Goal: Find specific page/section: Find specific page/section

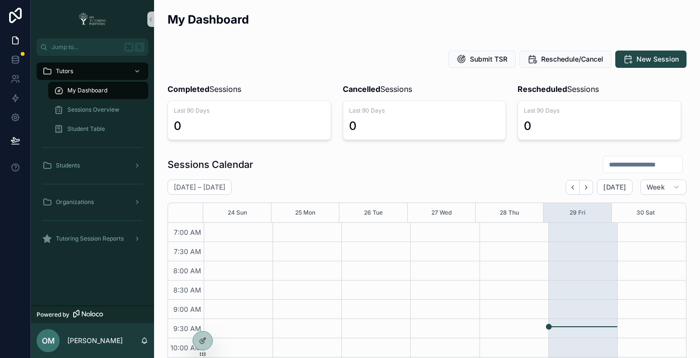
scroll to position [270, 0]
click at [201, 322] on icon at bounding box center [203, 320] width 8 height 8
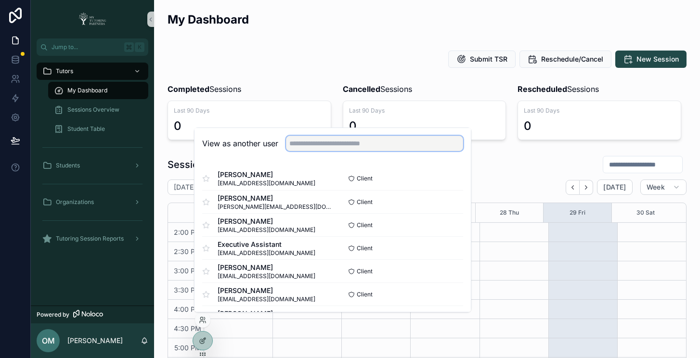
click at [332, 144] on input "text" at bounding box center [374, 143] width 177 height 15
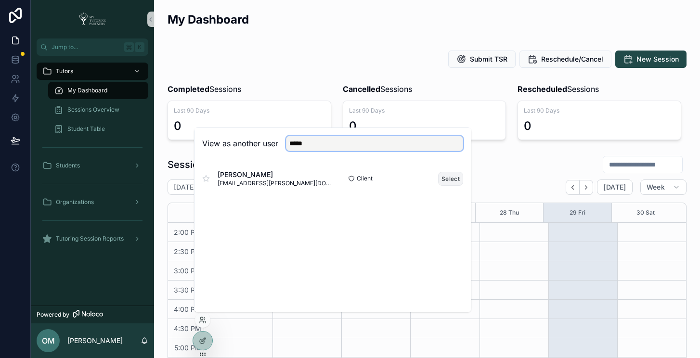
type input "*****"
click at [458, 178] on button "Select" at bounding box center [450, 179] width 25 height 14
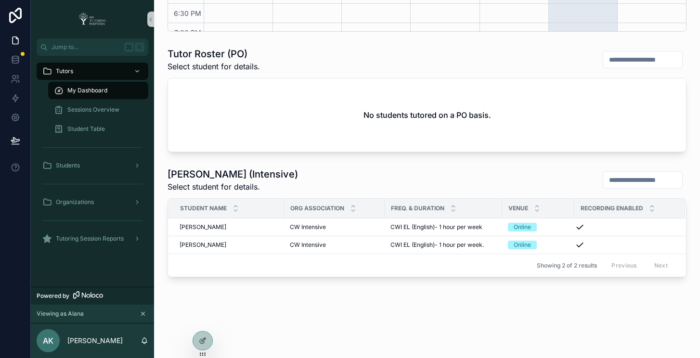
scroll to position [400, 0]
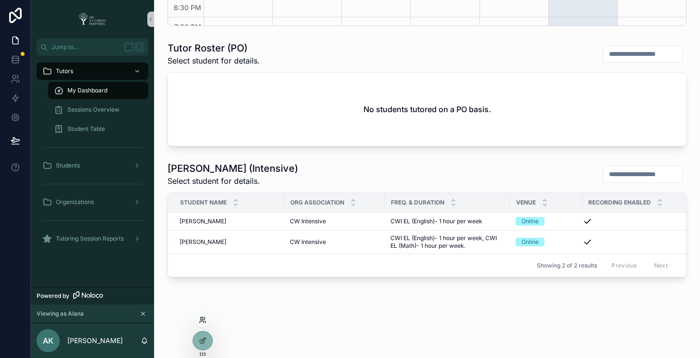
click at [203, 320] on icon at bounding box center [203, 320] width 8 height 8
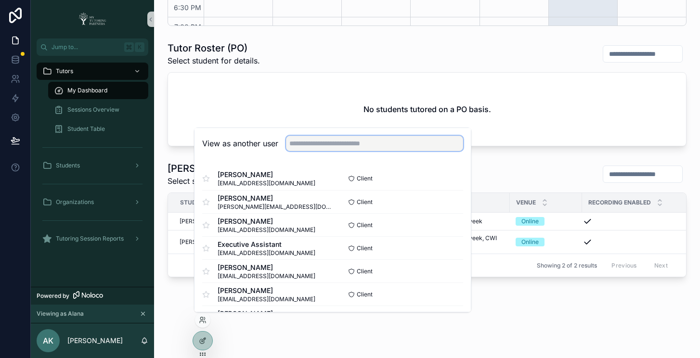
click at [344, 143] on input "text" at bounding box center [374, 143] width 177 height 15
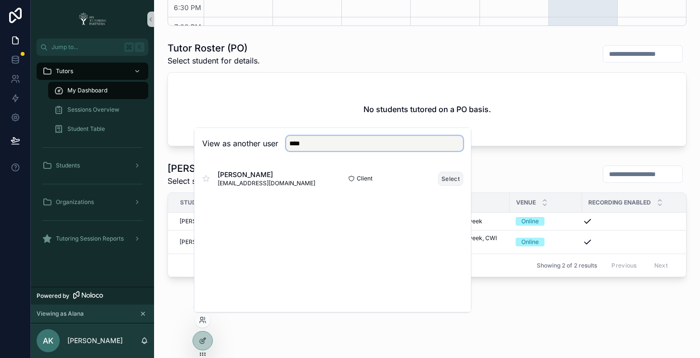
type input "****"
click at [448, 179] on button "Select" at bounding box center [450, 179] width 25 height 14
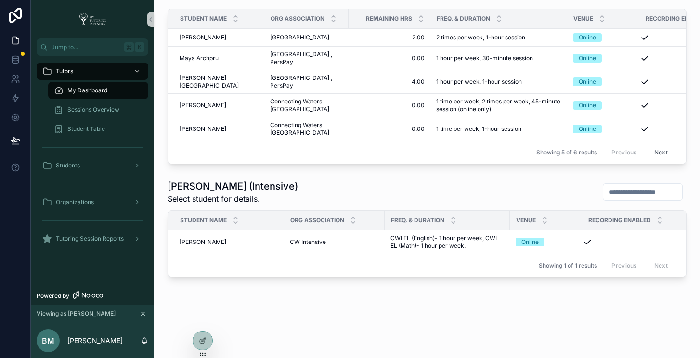
scroll to position [482, 0]
click at [207, 238] on span "[PERSON_NAME]" at bounding box center [203, 242] width 47 height 8
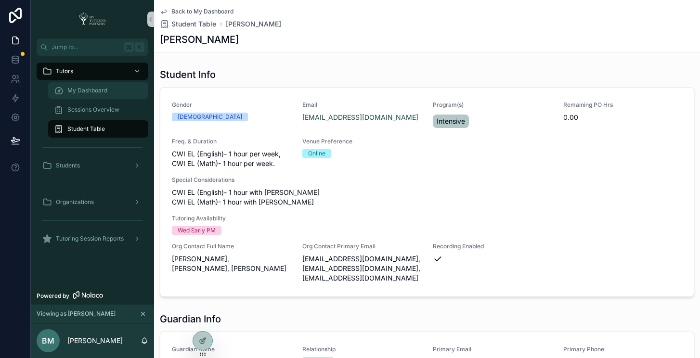
click at [98, 90] on span "My Dashboard" at bounding box center [87, 91] width 40 height 8
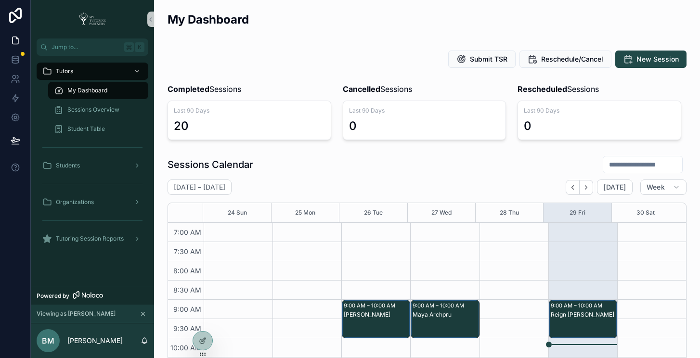
scroll to position [270, 0]
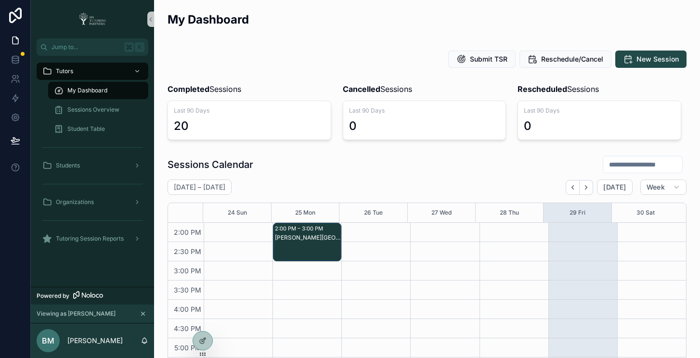
click at [308, 19] on div "My Dashboard" at bounding box center [427, 24] width 519 height 24
